Goal: Book appointment/travel/reservation

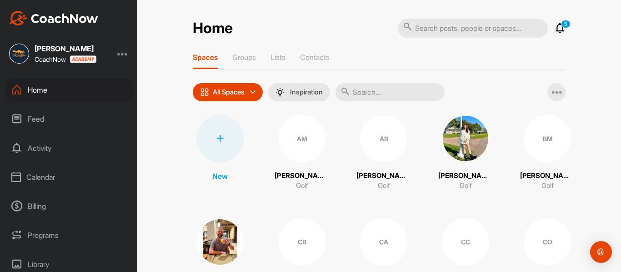
click at [47, 179] on div "Calendar" at bounding box center [69, 177] width 128 height 23
click at [60, 201] on div "My Calendar" at bounding box center [79, 204] width 108 height 19
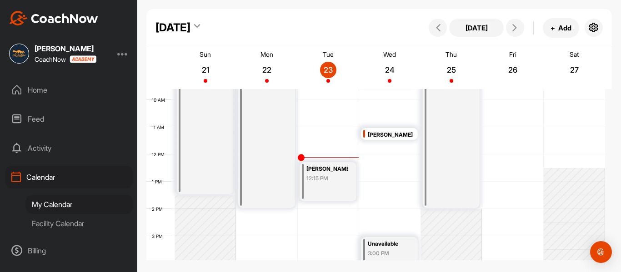
scroll to position [262, 0]
click at [520, 28] on span at bounding box center [515, 27] width 11 height 7
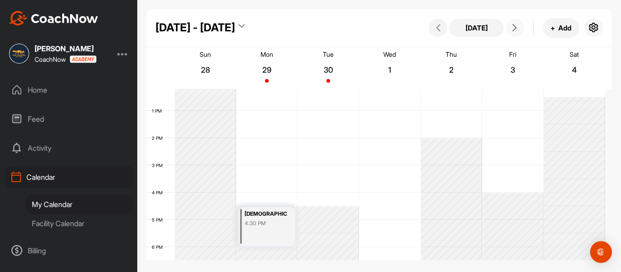
scroll to position [301, 0]
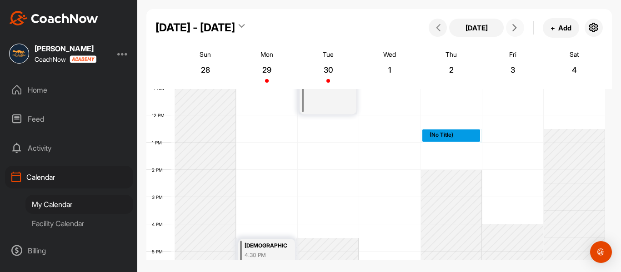
click at [444, 132] on div "12 AM 1 AM 2 AM 3 AM 4 AM 5 AM 6 AM 7 AM 8 AM 9 AM 10 AM 11 AM 12 PM 1 PM 2 PM …" at bounding box center [375, 115] width 459 height 655
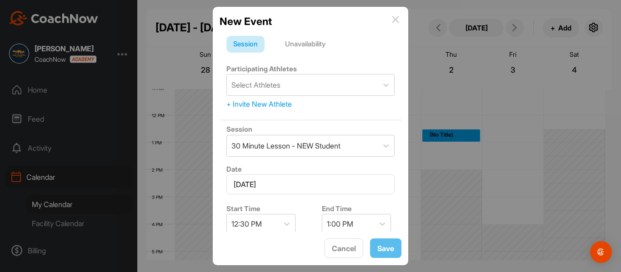
click at [394, 20] on img at bounding box center [395, 19] width 7 height 7
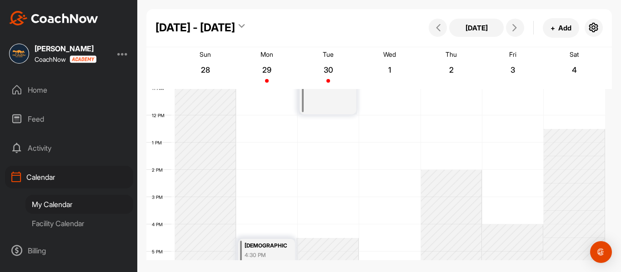
click at [72, 222] on div "Facility Calendar" at bounding box center [79, 223] width 108 height 19
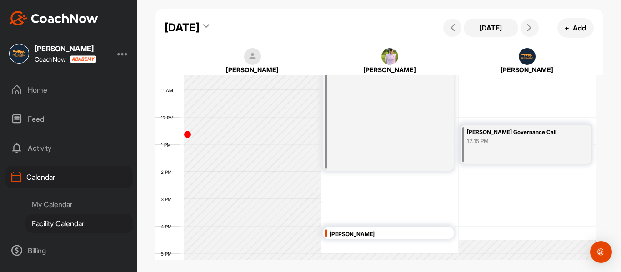
scroll to position [286, 0]
click at [531, 29] on icon at bounding box center [529, 27] width 7 height 7
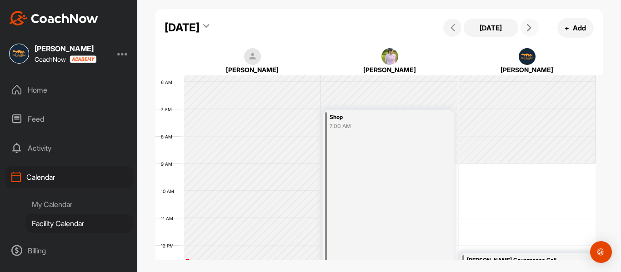
click at [531, 29] on icon at bounding box center [529, 27] width 7 height 7
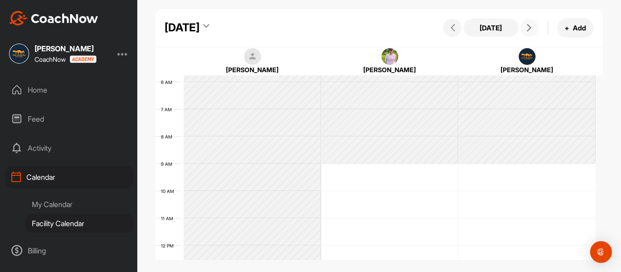
click at [531, 29] on icon at bounding box center [529, 27] width 7 height 7
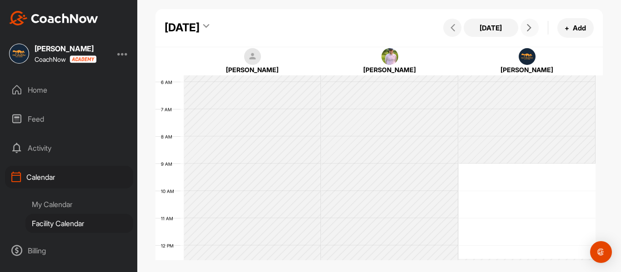
click at [531, 29] on icon at bounding box center [529, 27] width 7 height 7
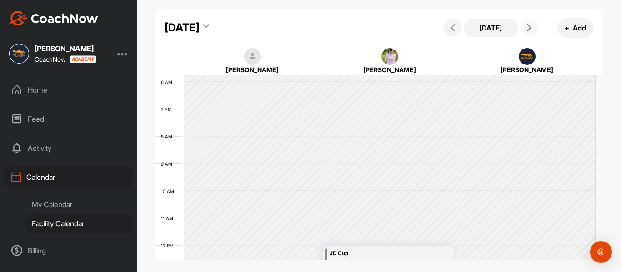
click at [531, 29] on icon at bounding box center [529, 27] width 7 height 7
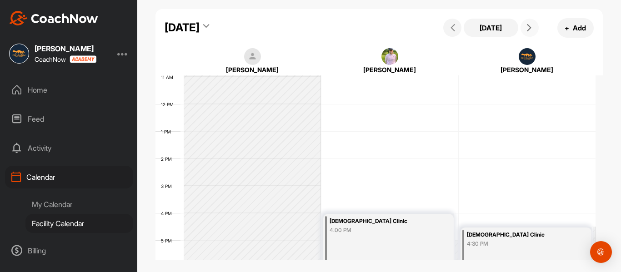
scroll to position [298, 0]
click at [531, 32] on button at bounding box center [530, 28] width 18 height 18
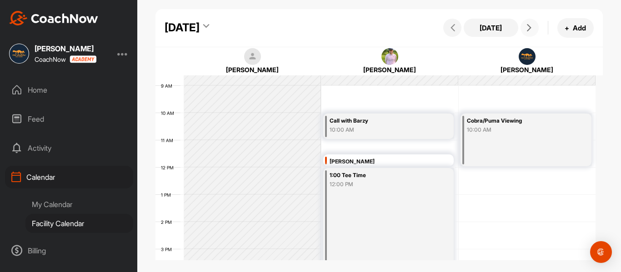
scroll to position [235, 0]
click at [531, 24] on icon at bounding box center [529, 27] width 7 height 7
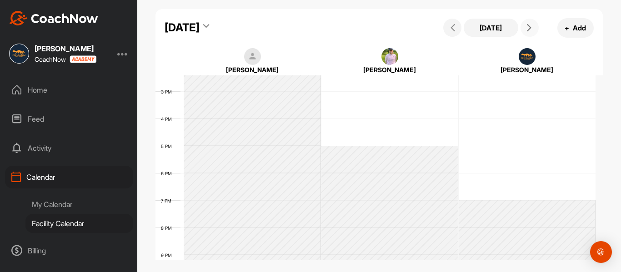
scroll to position [214, 0]
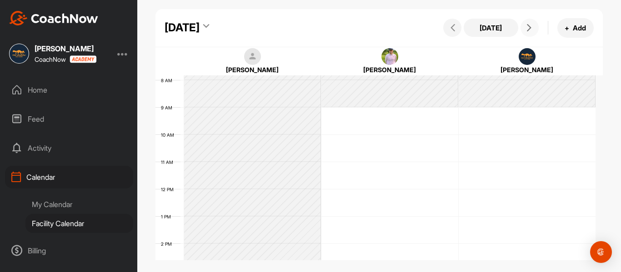
click at [525, 32] on button at bounding box center [530, 28] width 18 height 18
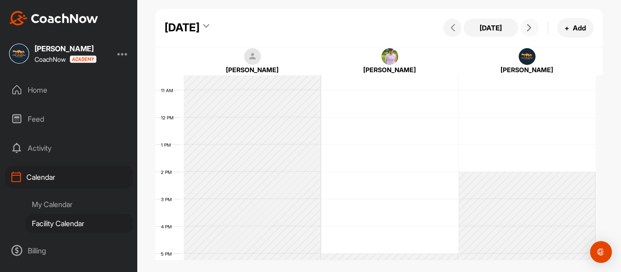
scroll to position [284, 0]
click at [529, 29] on icon at bounding box center [529, 27] width 7 height 7
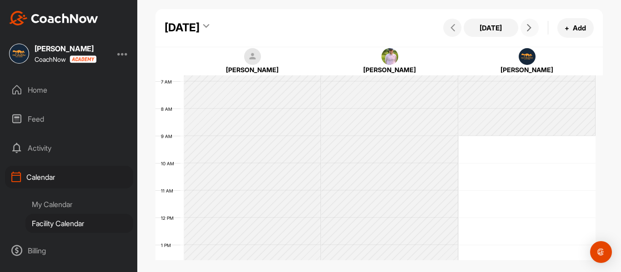
scroll to position [173, 0]
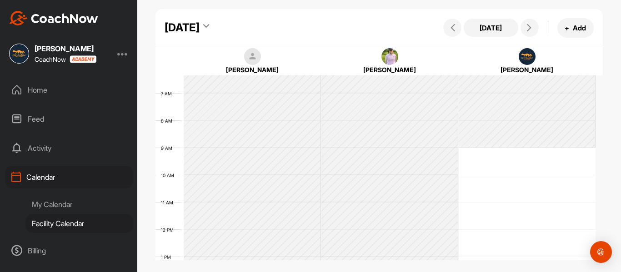
click at [456, 66] on div "[PERSON_NAME]" at bounding box center [390, 70] width 134 height 10
click at [452, 29] on icon at bounding box center [452, 27] width 7 height 7
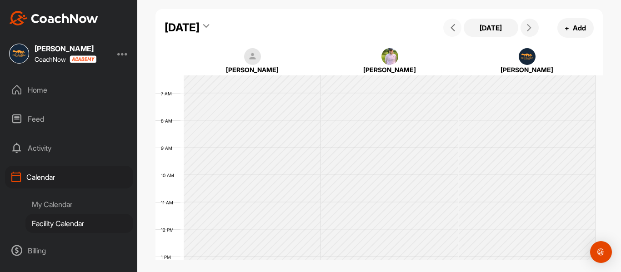
scroll to position [157, 0]
click at [452, 29] on icon at bounding box center [452, 27] width 7 height 7
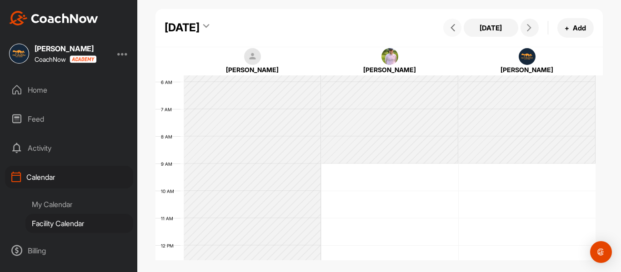
click at [452, 29] on icon at bounding box center [452, 27] width 7 height 7
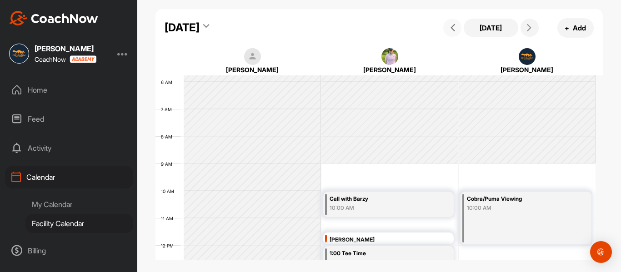
click at [452, 29] on icon at bounding box center [452, 27] width 7 height 7
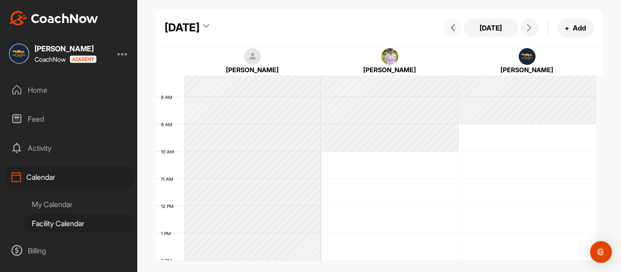
scroll to position [294, 0]
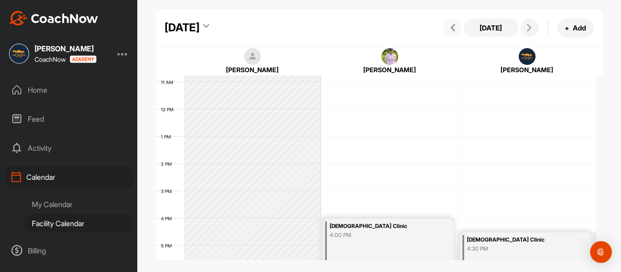
click at [431, 118] on div "12 AM 1 AM 2 AM 3 AM 4 AM 5 AM 6 AM 7 AM 8 AM 9 AM 10 AM 11 AM 12 PM 1 PM 2 PM …" at bounding box center [376, 109] width 440 height 655
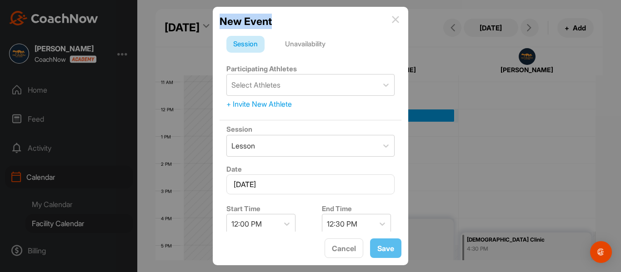
click at [392, 17] on div "New Event" at bounding box center [311, 21] width 182 height 15
click at [393, 18] on img at bounding box center [395, 19] width 7 height 7
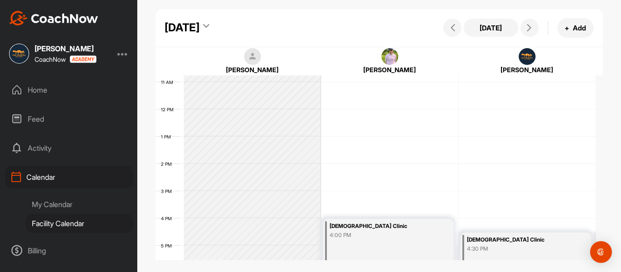
click at [61, 213] on div "My Calendar" at bounding box center [79, 204] width 108 height 19
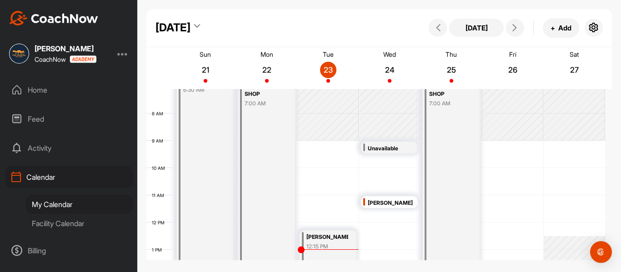
scroll to position [157, 0]
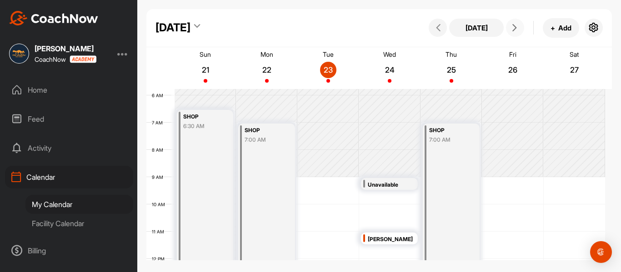
click at [517, 29] on icon at bounding box center [514, 27] width 7 height 7
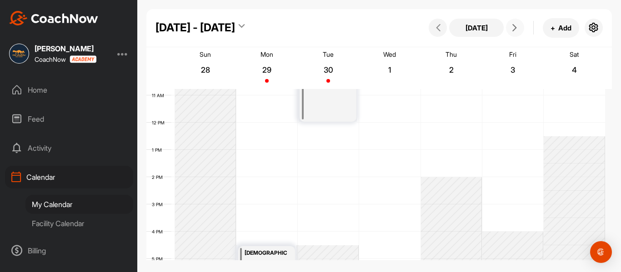
scroll to position [248, 0]
